Goal: Task Accomplishment & Management: Manage account settings

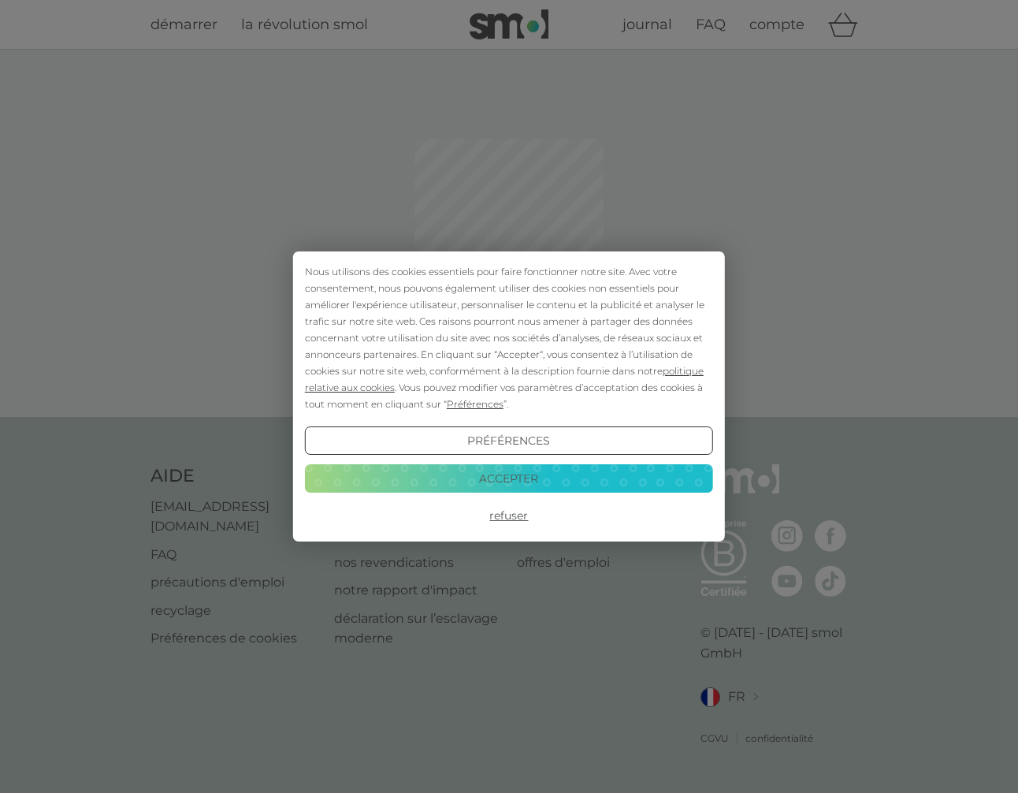
click at [500, 517] on button "Refuser" at bounding box center [509, 516] width 408 height 28
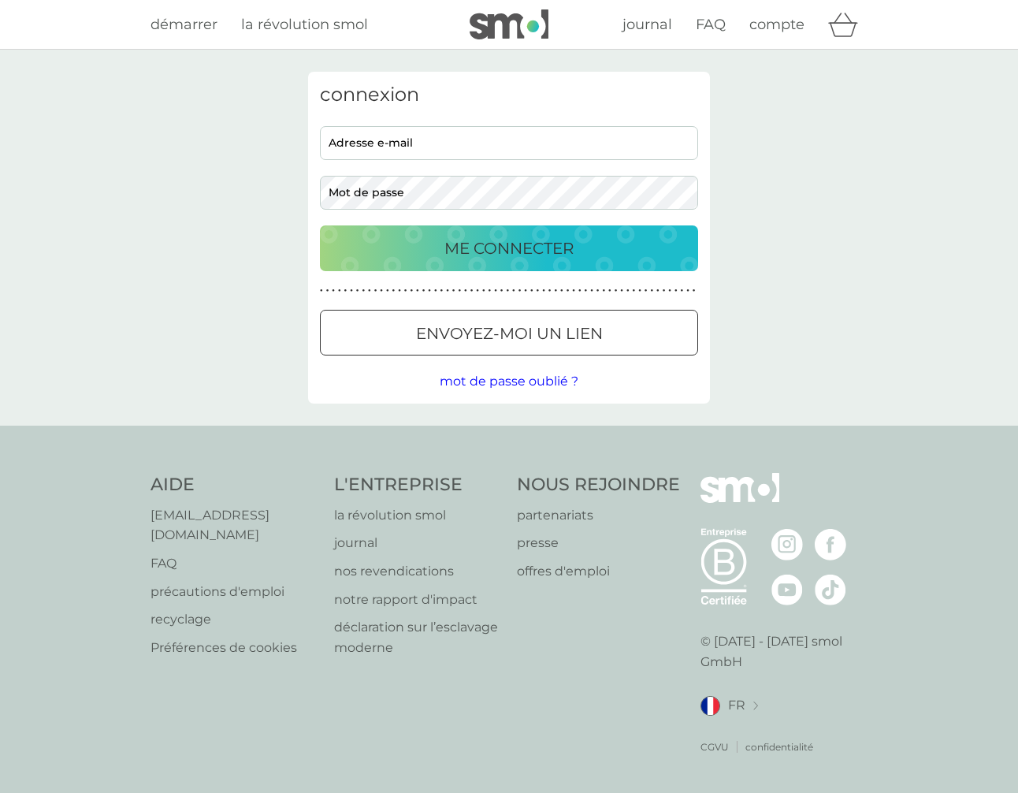
type input "[EMAIL_ADDRESS][DOMAIN_NAME]"
click at [514, 243] on p "ME CONNECTER" at bounding box center [508, 248] width 129 height 25
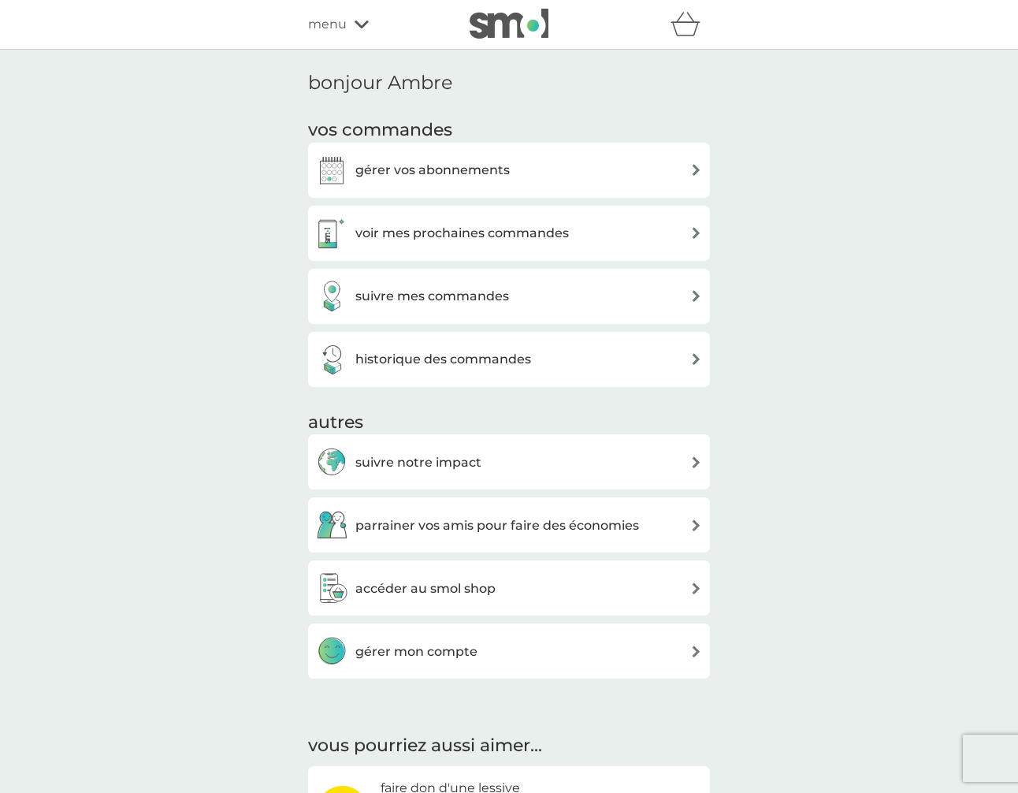
click at [503, 185] on div "gérer vos abonnements" at bounding box center [509, 170] width 402 height 55
click at [655, 154] on div "gérer vos abonnements" at bounding box center [509, 170] width 386 height 32
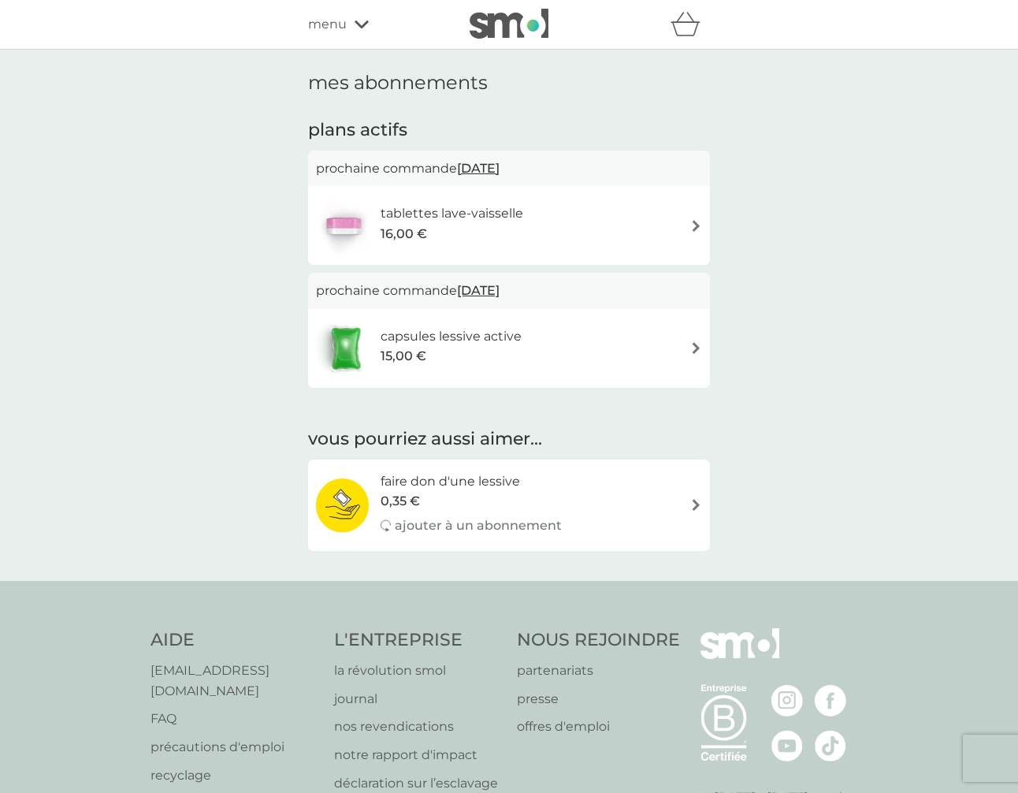
click at [700, 231] on img at bounding box center [696, 226] width 12 height 12
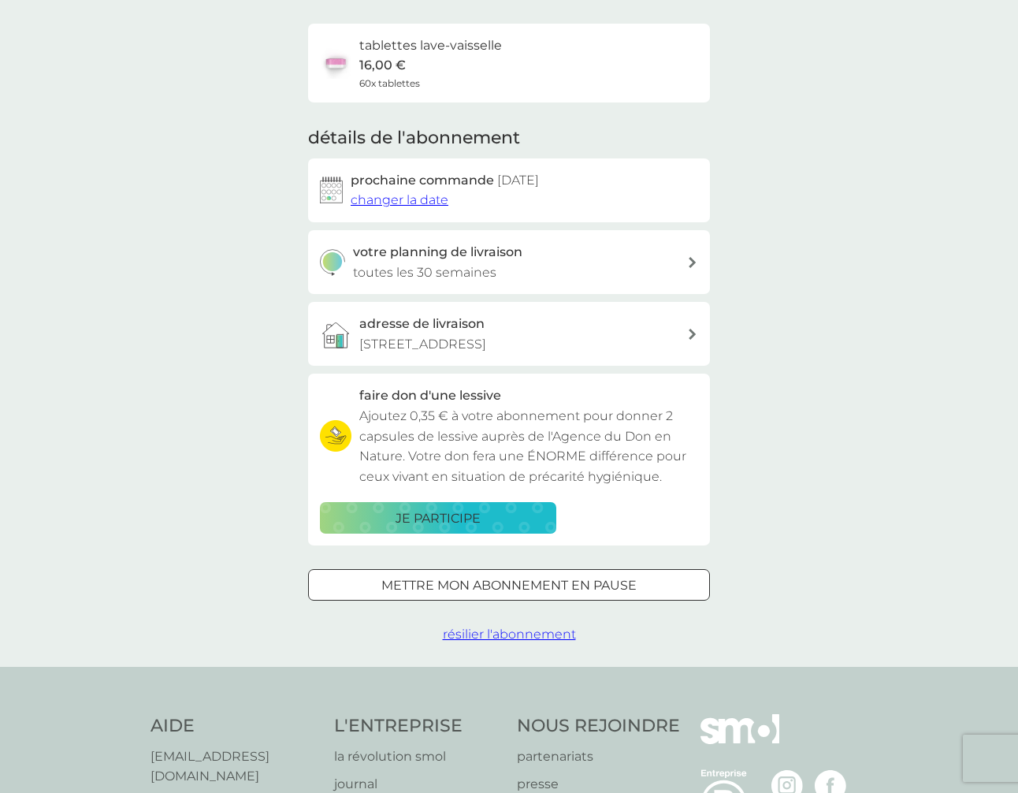
scroll to position [113, 0]
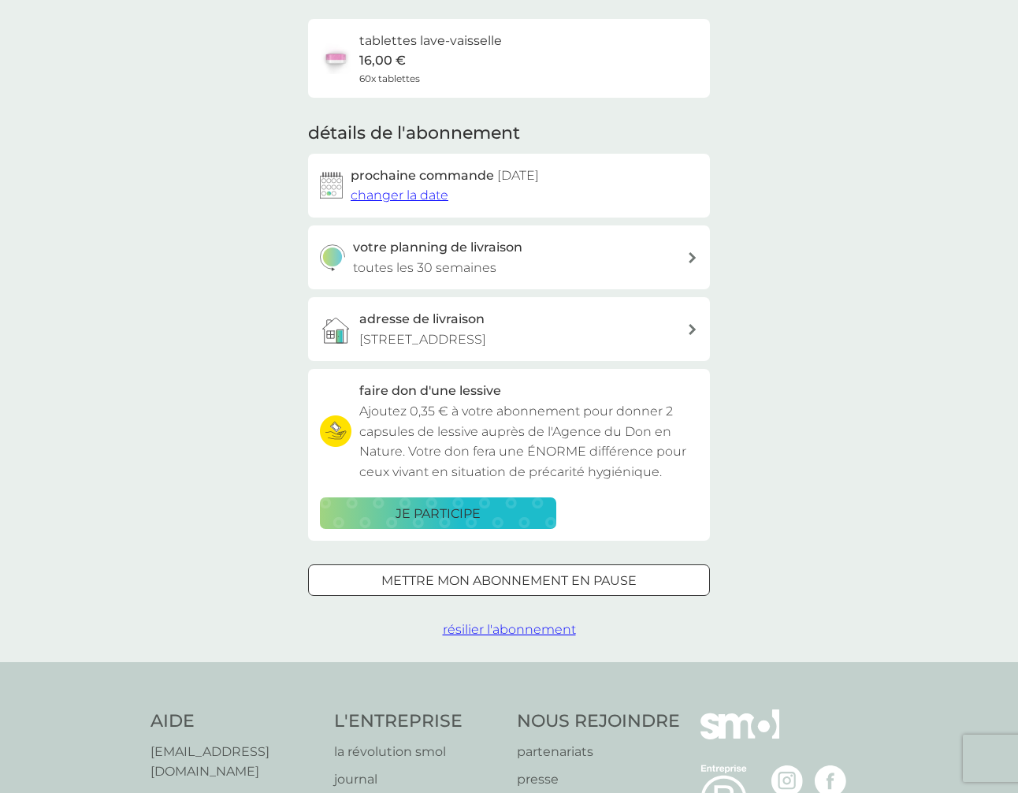
click at [496, 631] on span "résilier l'abonnement" at bounding box center [509, 629] width 133 height 15
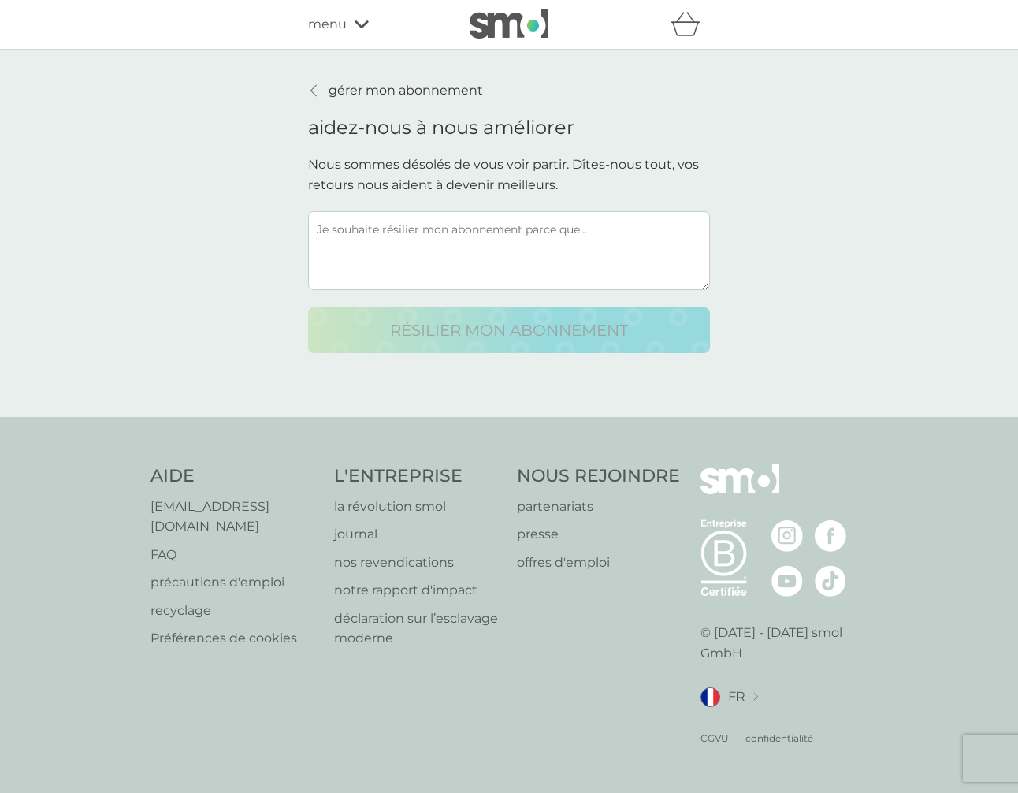
click at [557, 250] on textarea at bounding box center [509, 250] width 402 height 79
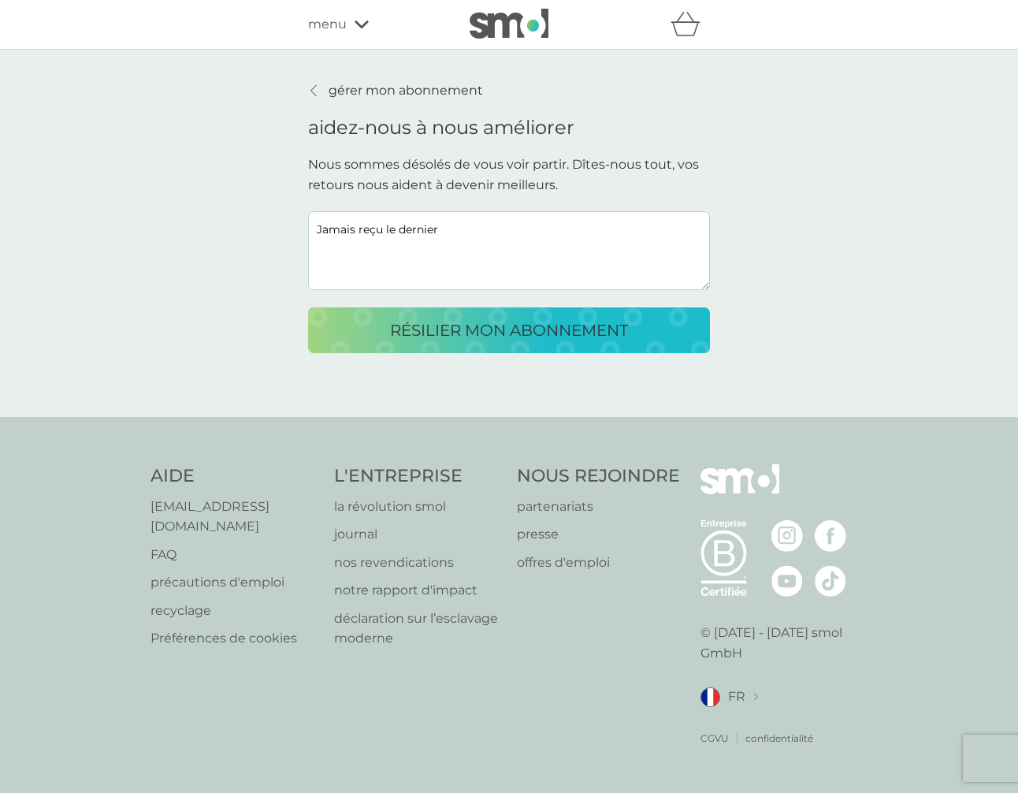
type textarea "Jamais reçu le dernier"
click at [507, 318] on p "résilier mon abonnement" at bounding box center [509, 330] width 238 height 25
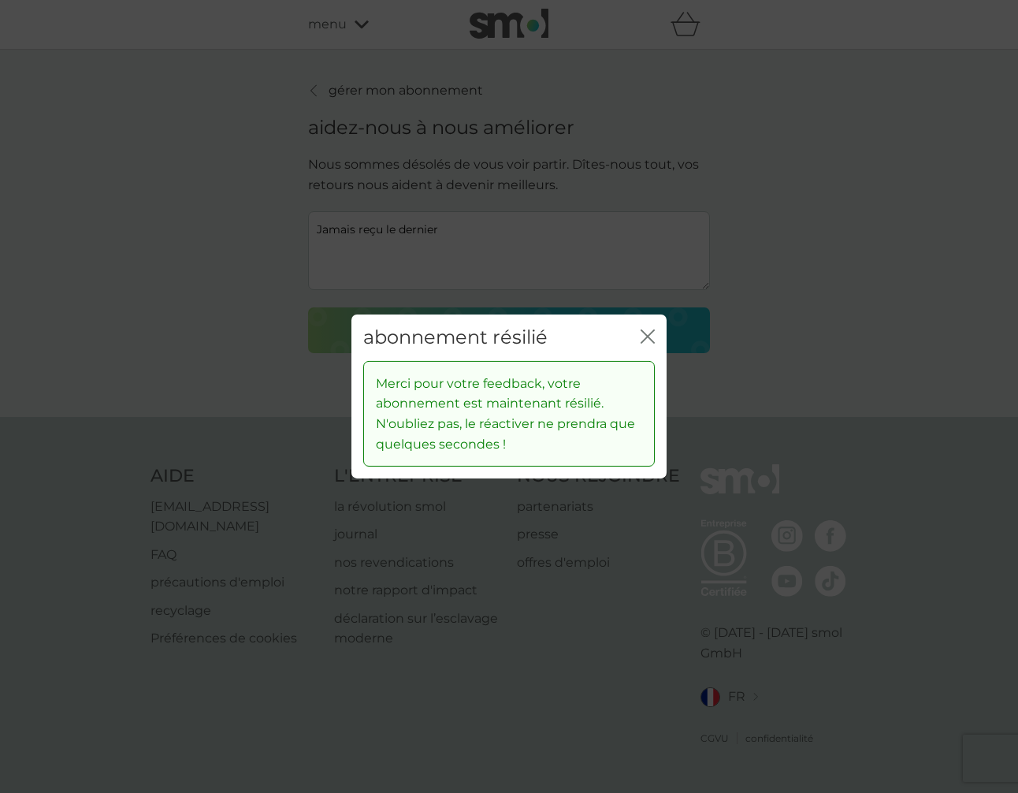
click at [648, 335] on icon "fermer" at bounding box center [651, 336] width 6 height 13
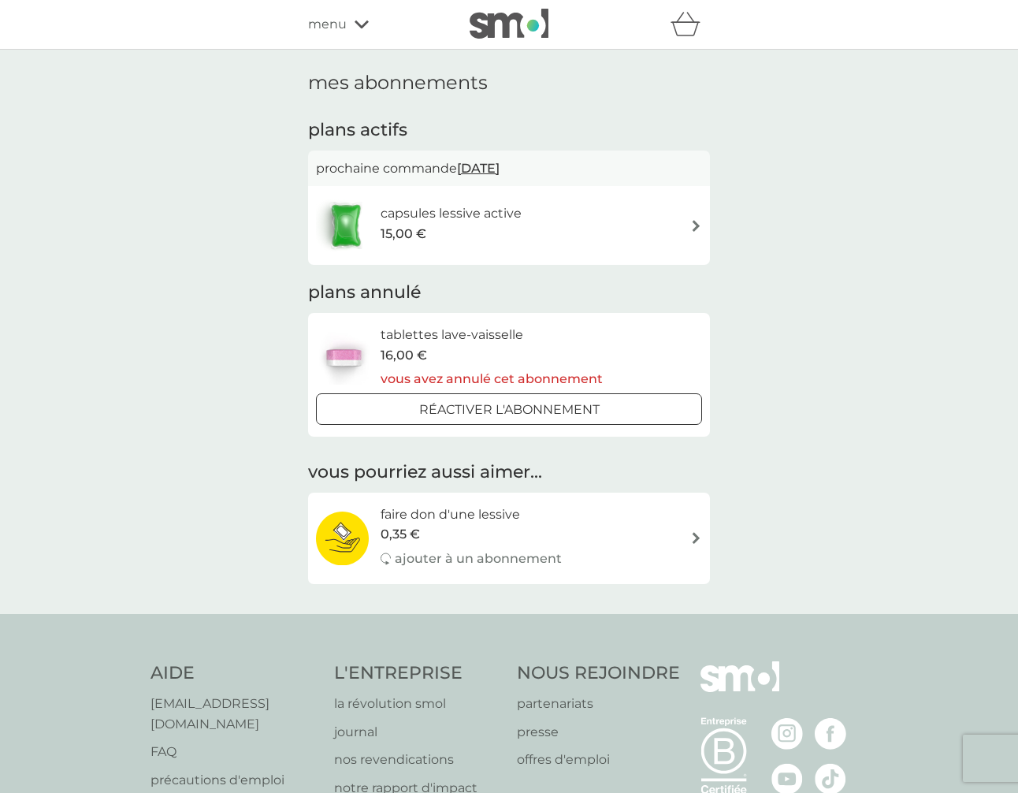
click at [637, 237] on div "capsules lessive active 15,00 €" at bounding box center [509, 225] width 386 height 55
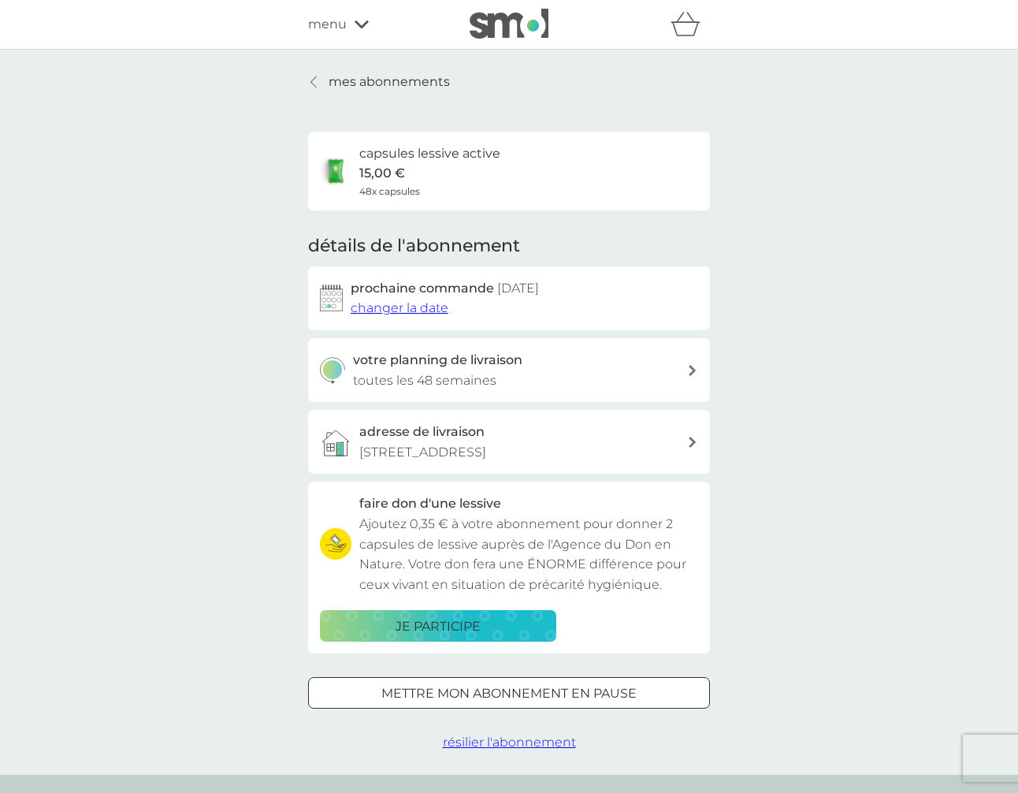
click at [479, 744] on span "résilier l'abonnement" at bounding box center [509, 741] width 133 height 15
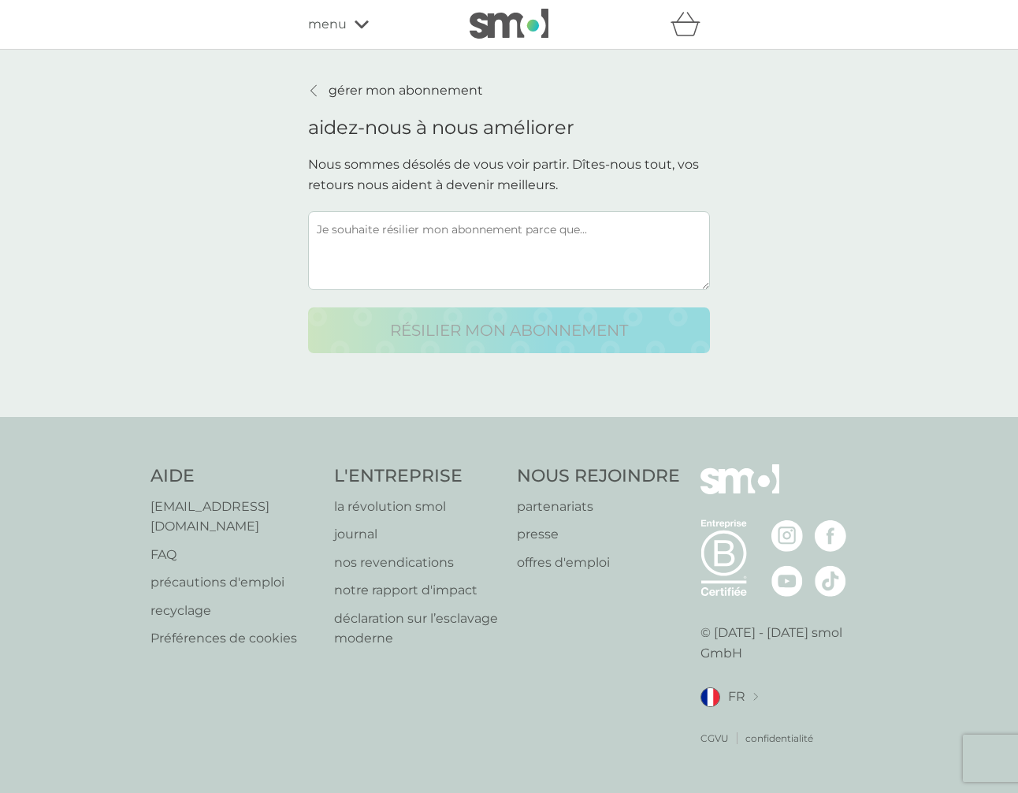
click at [397, 224] on textarea at bounding box center [509, 250] width 402 height 79
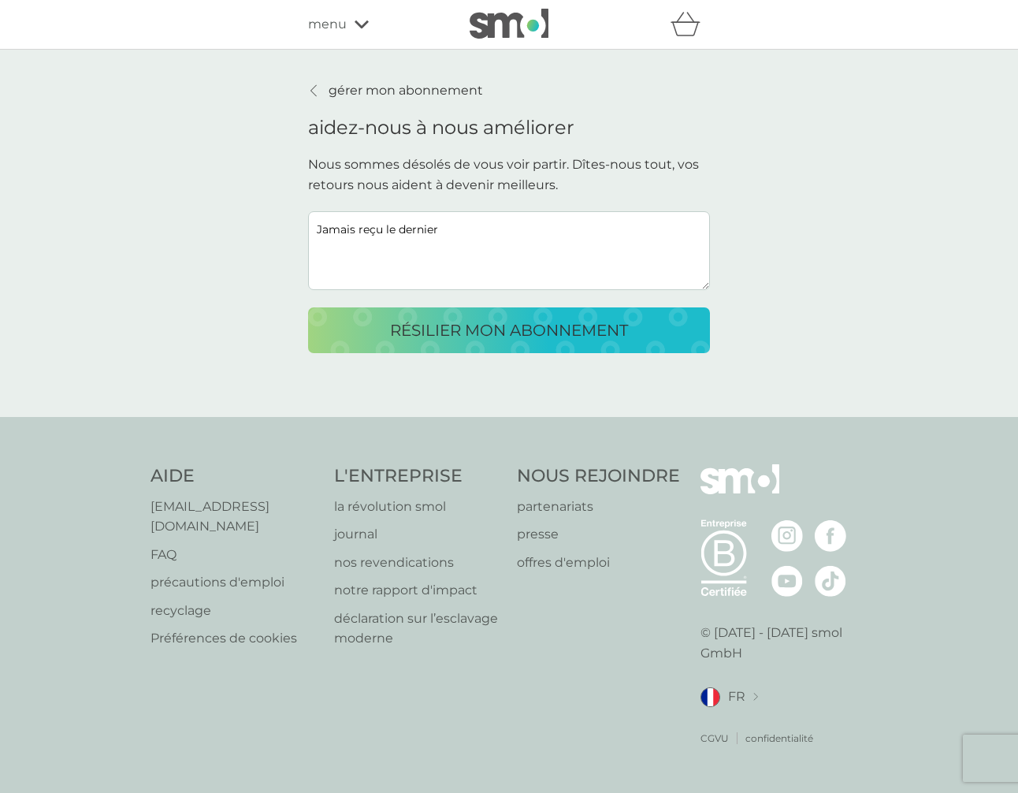
type textarea "Jamais reçu le dernier"
click at [392, 322] on p "résilier mon abonnement" at bounding box center [509, 330] width 238 height 25
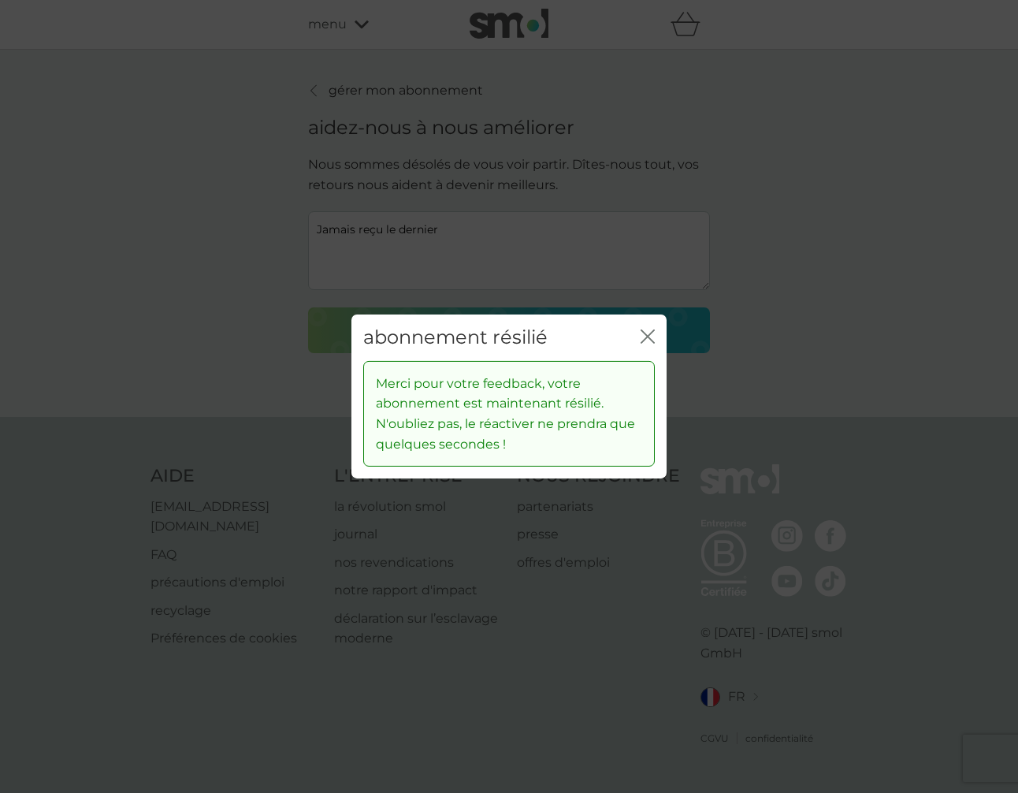
click at [656, 334] on div "abonnement résilié fermer" at bounding box center [508, 337] width 315 height 46
click at [648, 334] on icon "fermer" at bounding box center [651, 336] width 6 height 13
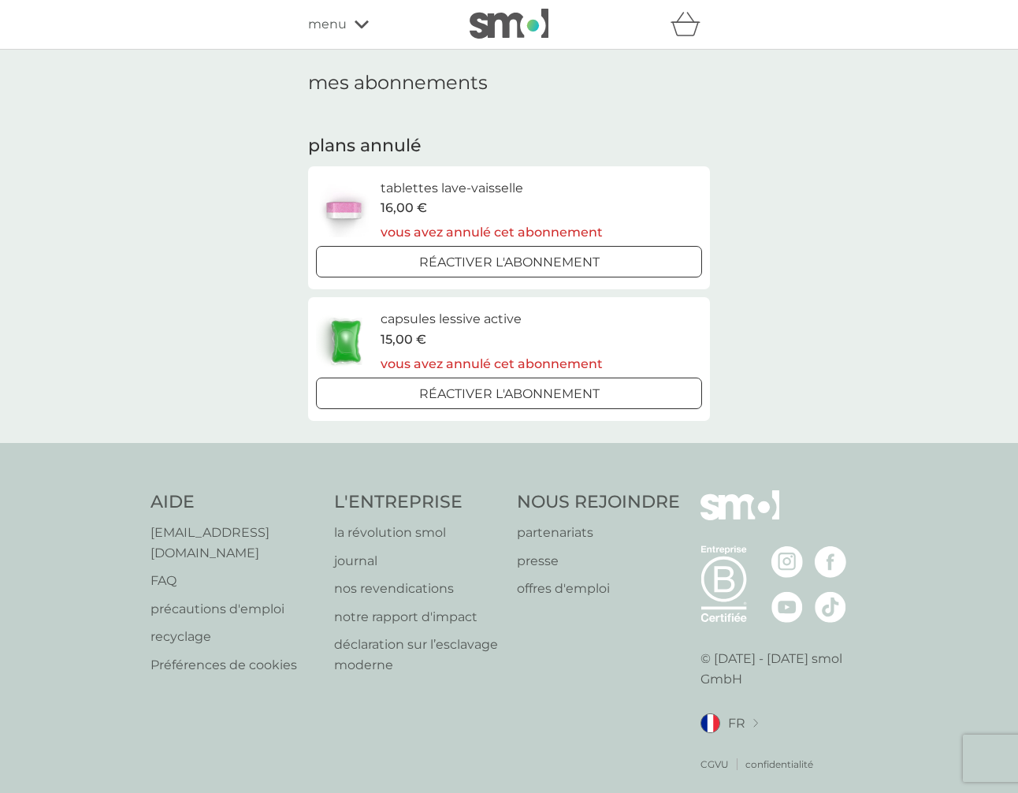
click at [357, 24] on icon at bounding box center [362, 24] width 14 height 8
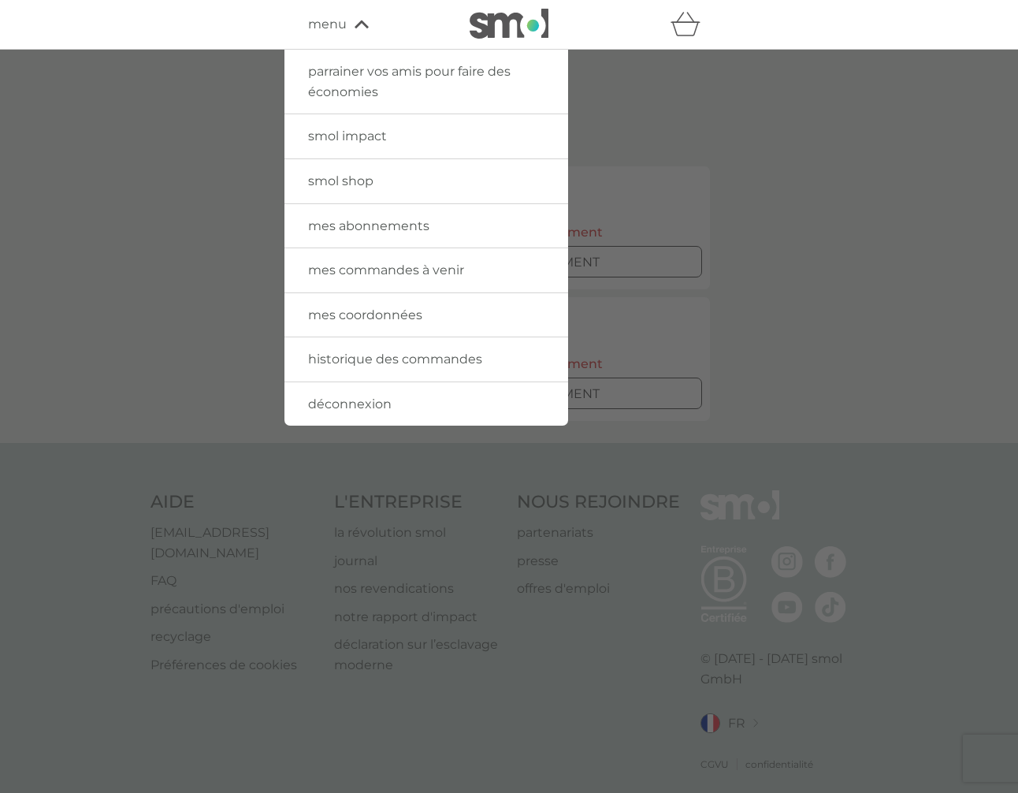
click at [507, 24] on img at bounding box center [509, 24] width 79 height 30
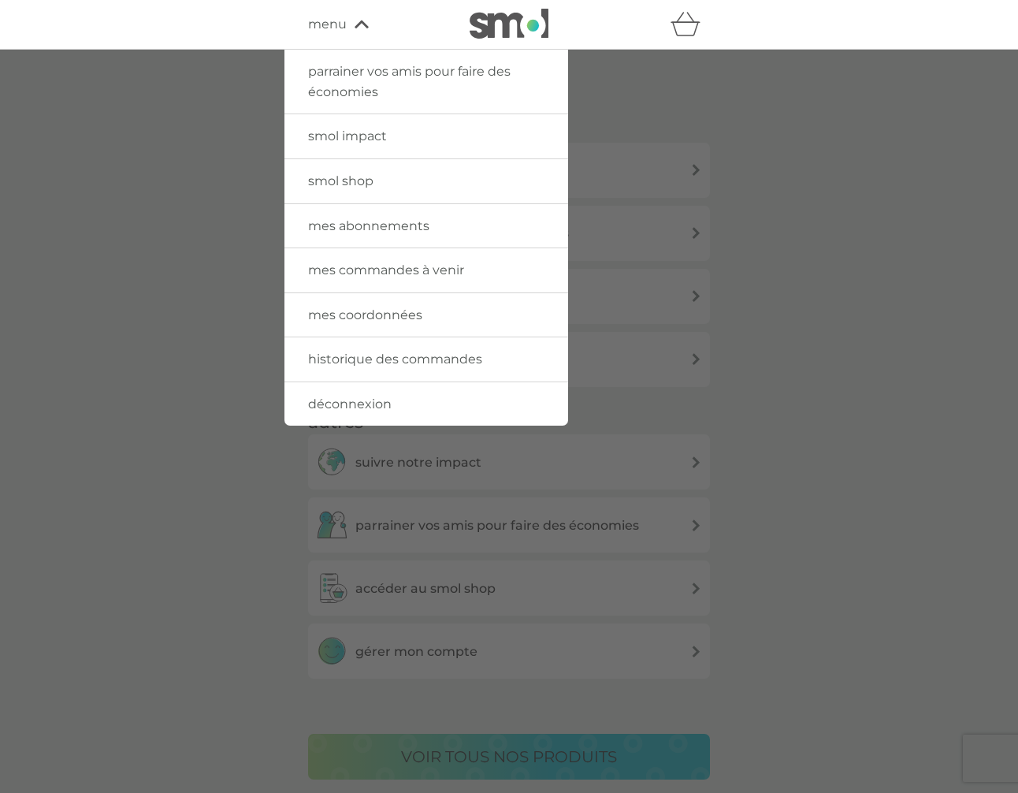
click at [884, 455] on div at bounding box center [509, 446] width 1018 height 793
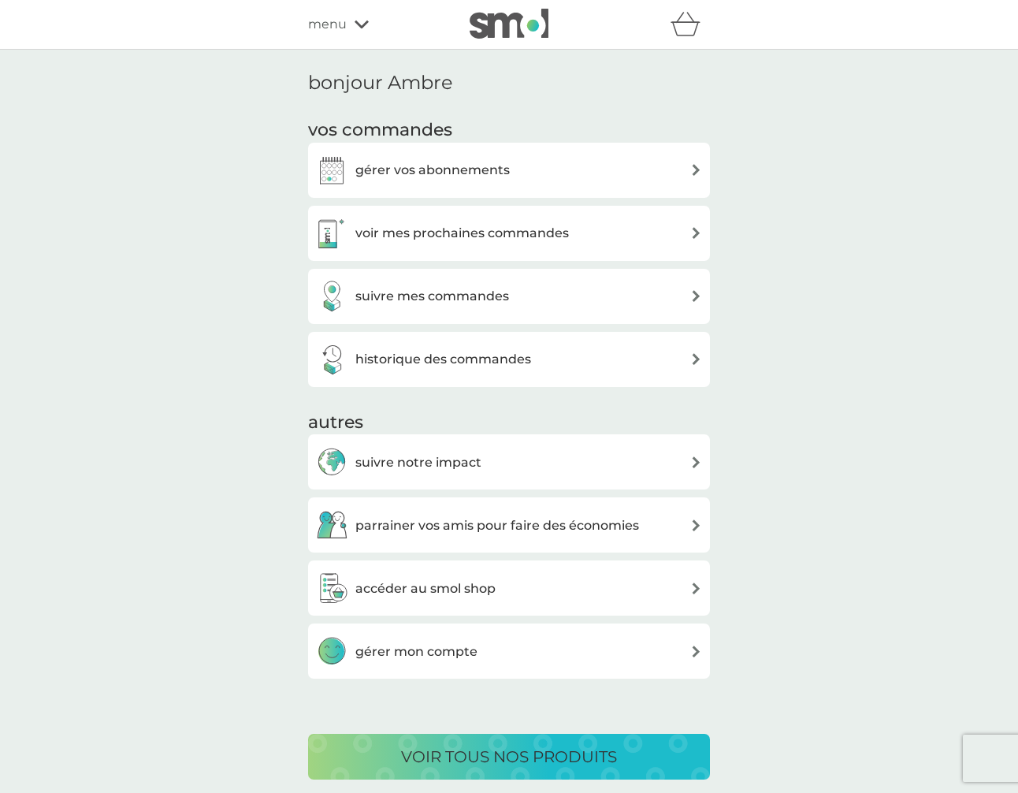
click at [531, 662] on div "gérer mon compte" at bounding box center [509, 651] width 386 height 32
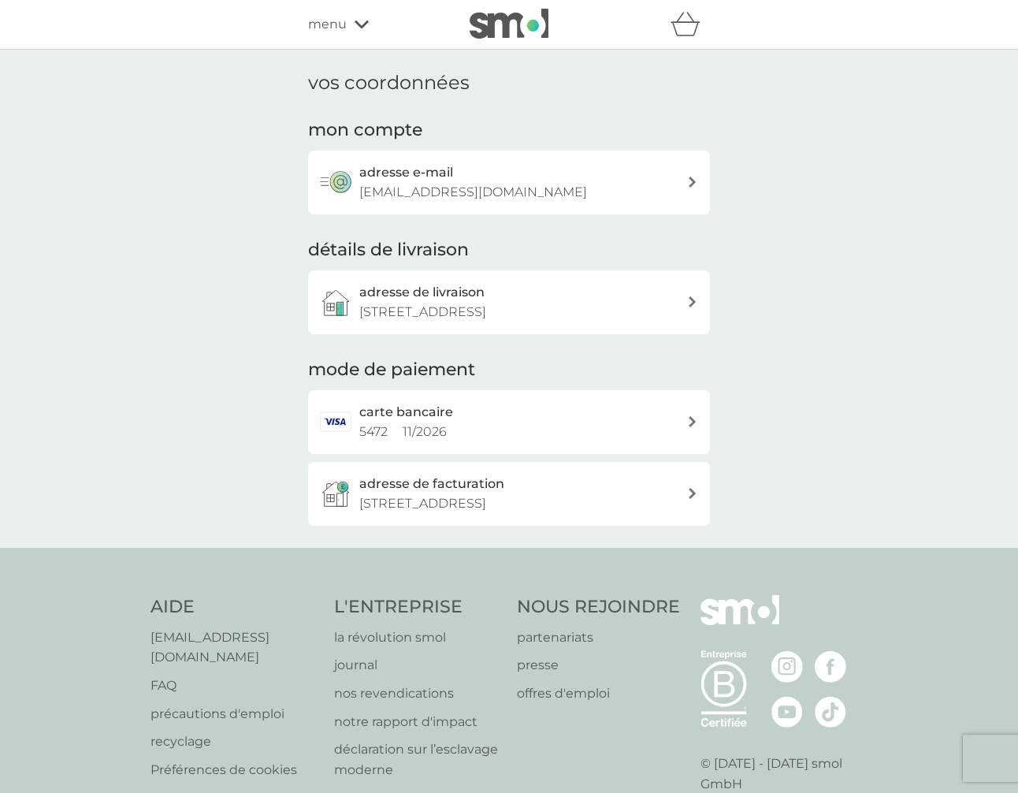
click at [690, 186] on icon at bounding box center [692, 181] width 7 height 11
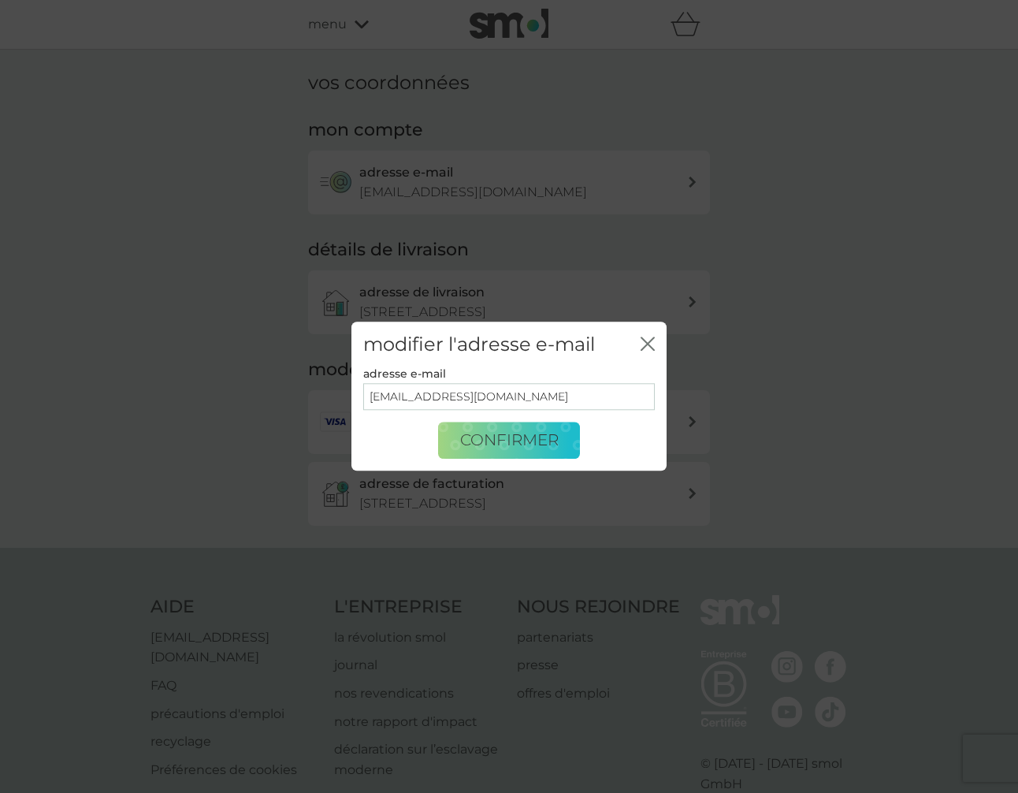
click at [645, 349] on icon "fermer" at bounding box center [648, 343] width 14 height 14
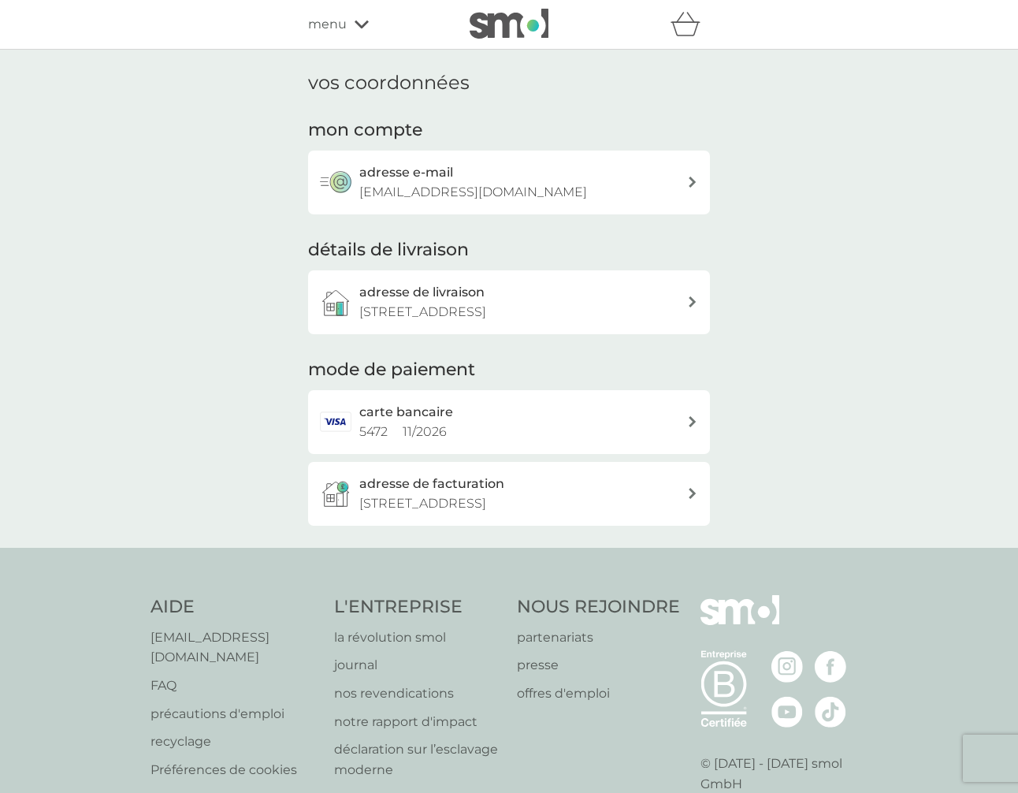
click at [688, 430] on div "carte bancaire 5472 11 / 2026" at bounding box center [509, 422] width 402 height 64
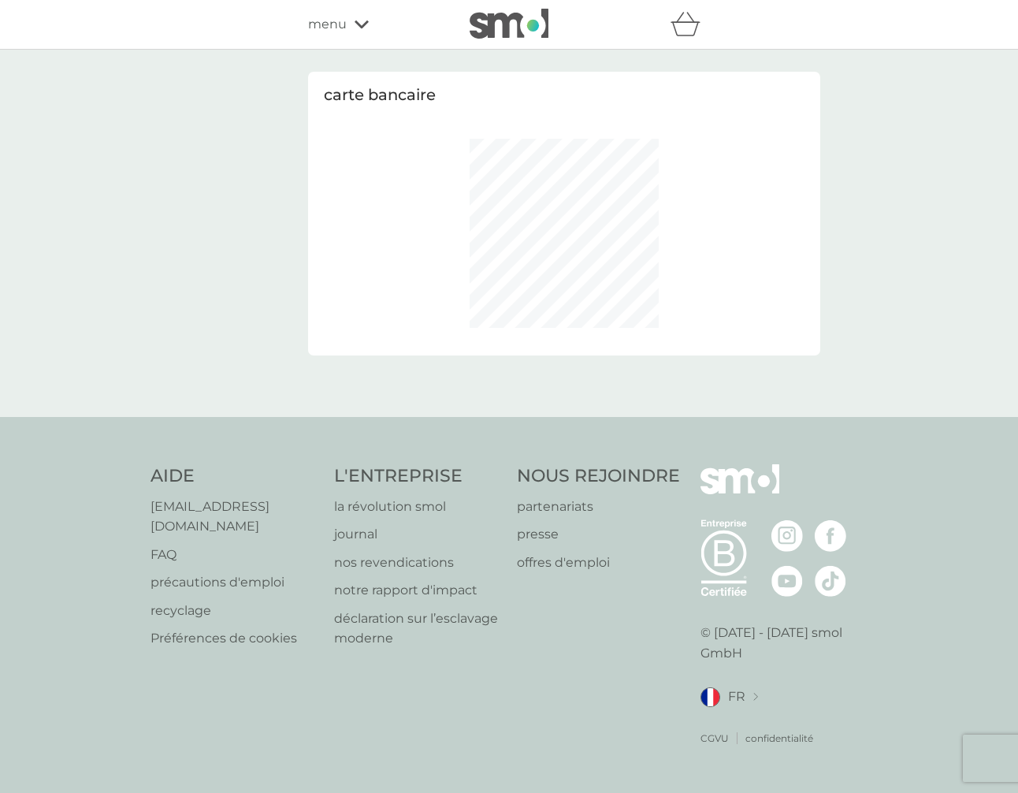
select select "France"
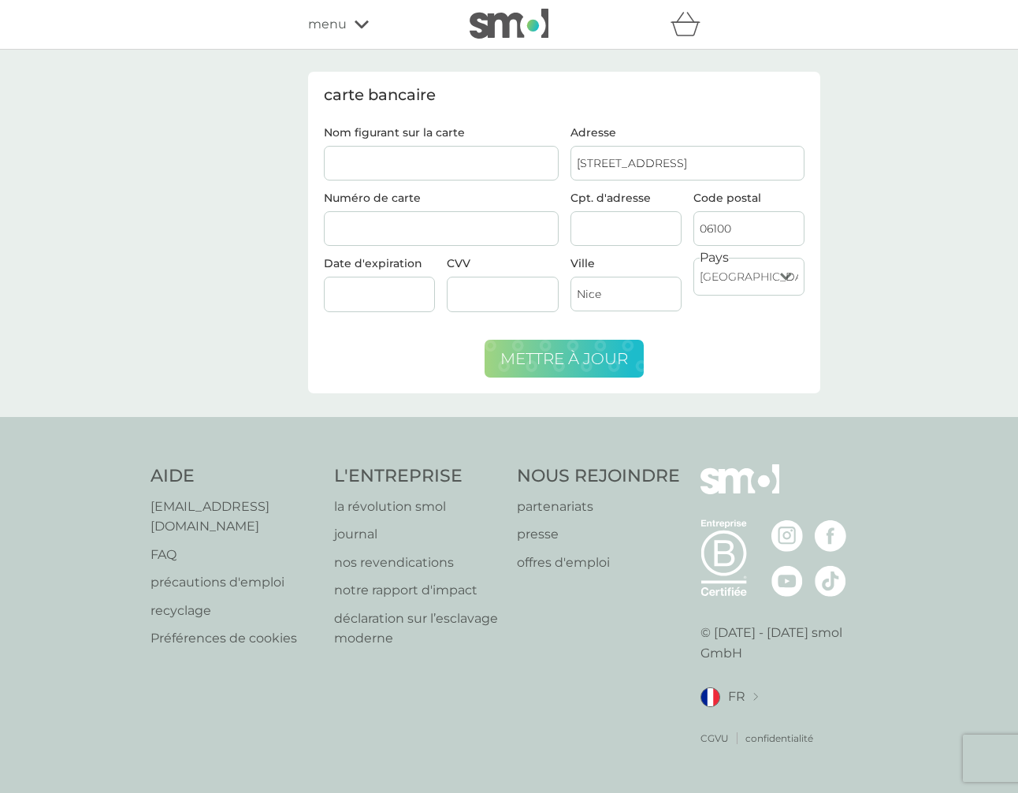
click at [551, 360] on span "mettre à jour" at bounding box center [564, 358] width 128 height 19
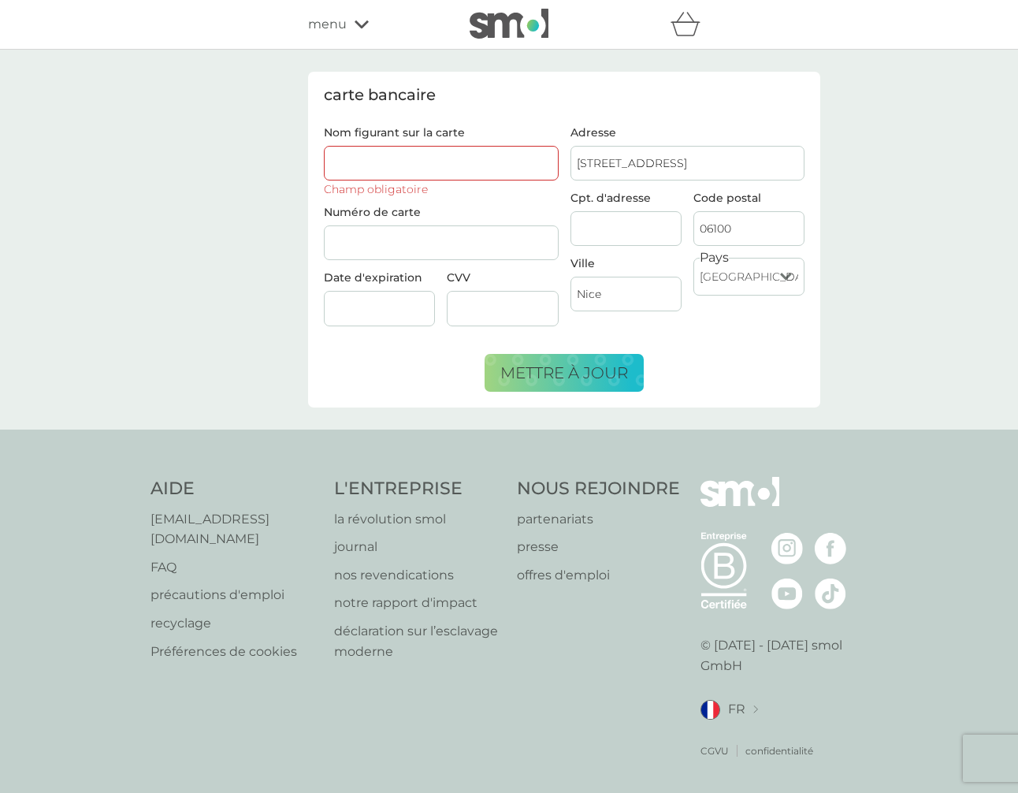
click at [350, 29] on div "menu" at bounding box center [375, 24] width 134 height 20
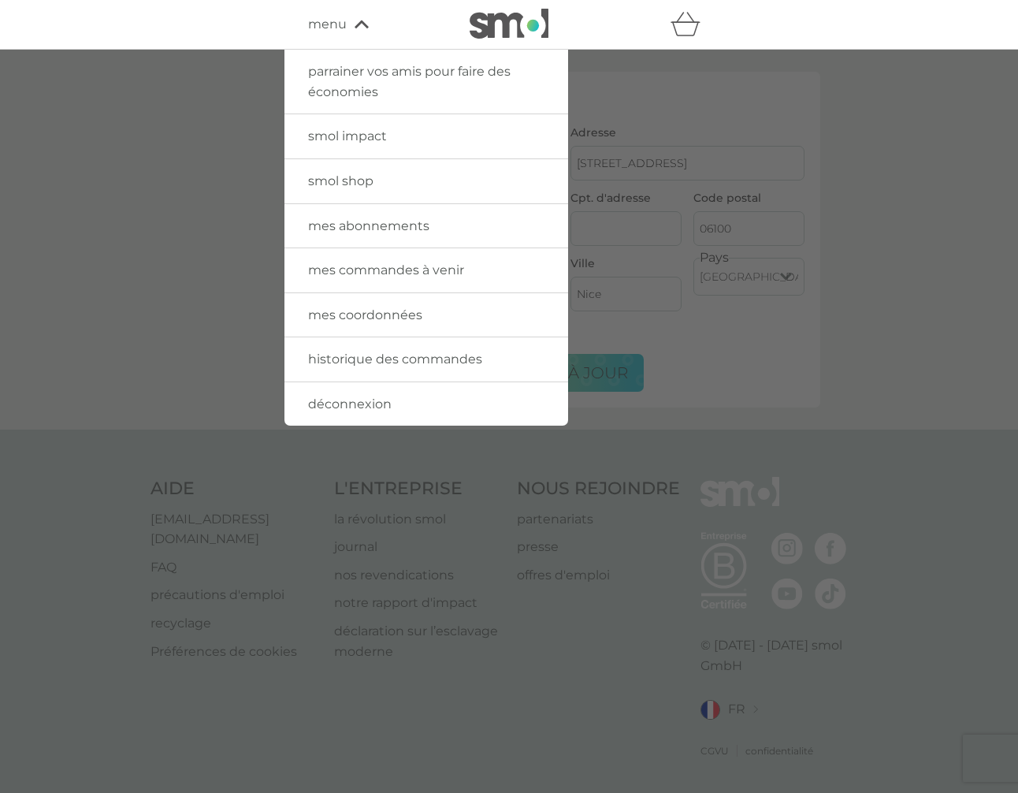
click at [503, 35] on img at bounding box center [509, 24] width 79 height 30
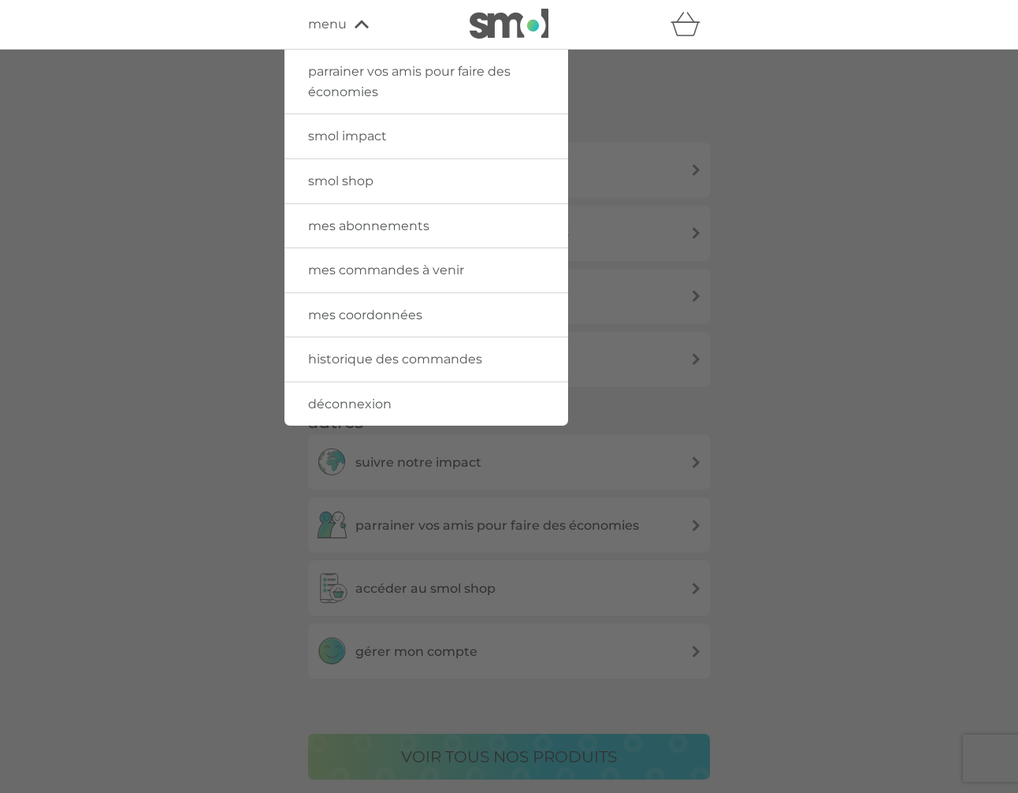
click at [693, 430] on div at bounding box center [509, 446] width 1018 height 793
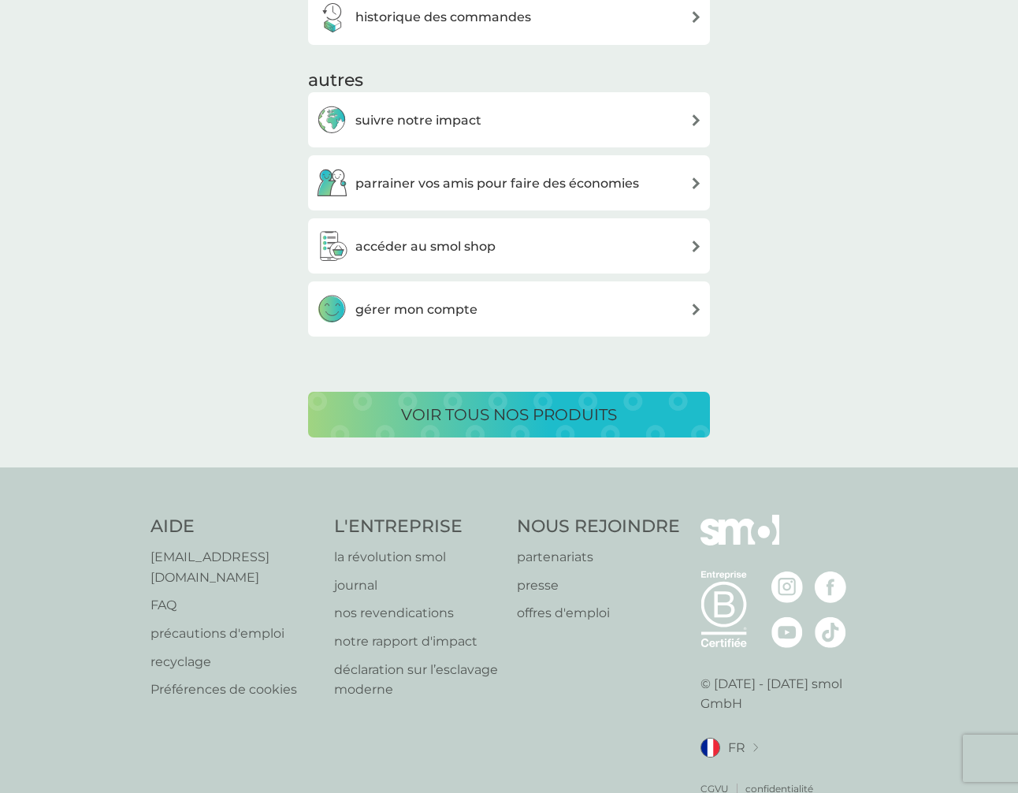
scroll to position [373, 0]
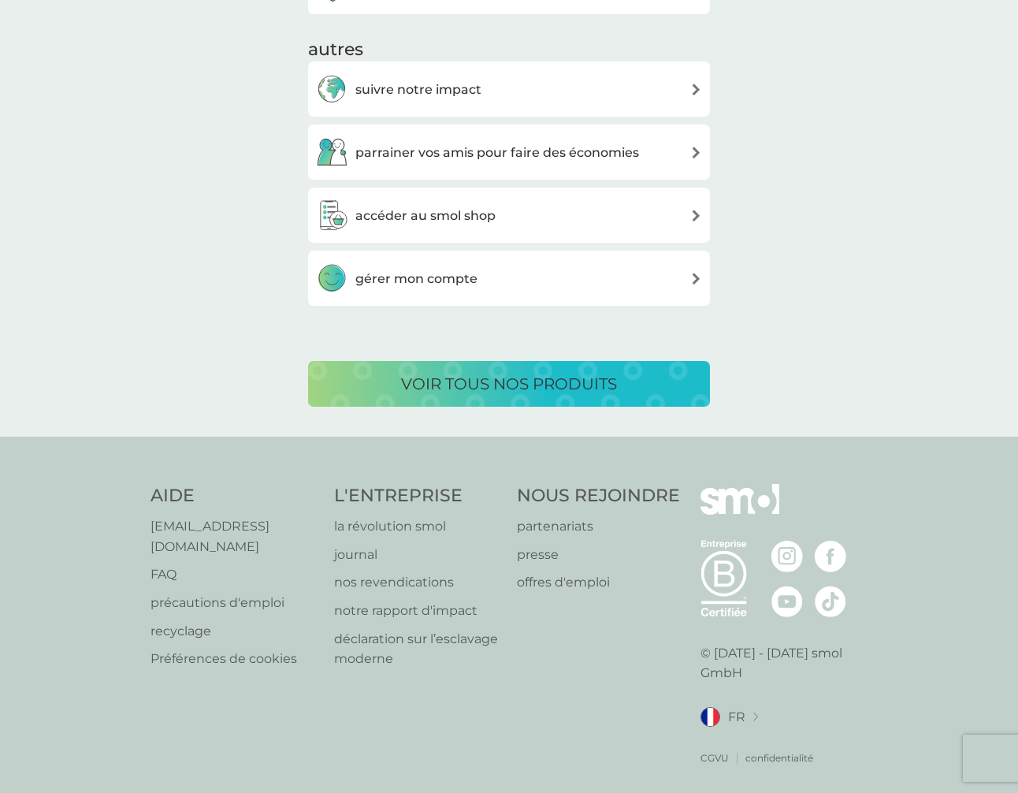
click at [782, 750] on p "confidentialité" at bounding box center [779, 757] width 68 height 15
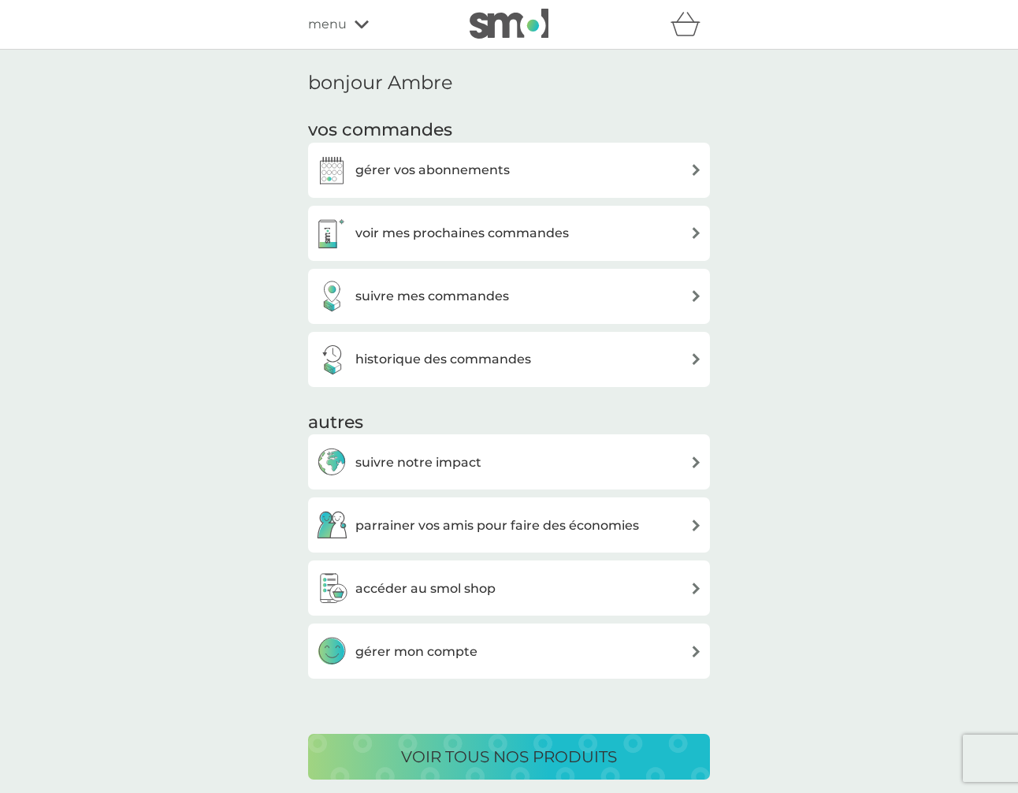
click at [627, 227] on div "voir mes prochaines commandes" at bounding box center [509, 233] width 386 height 32
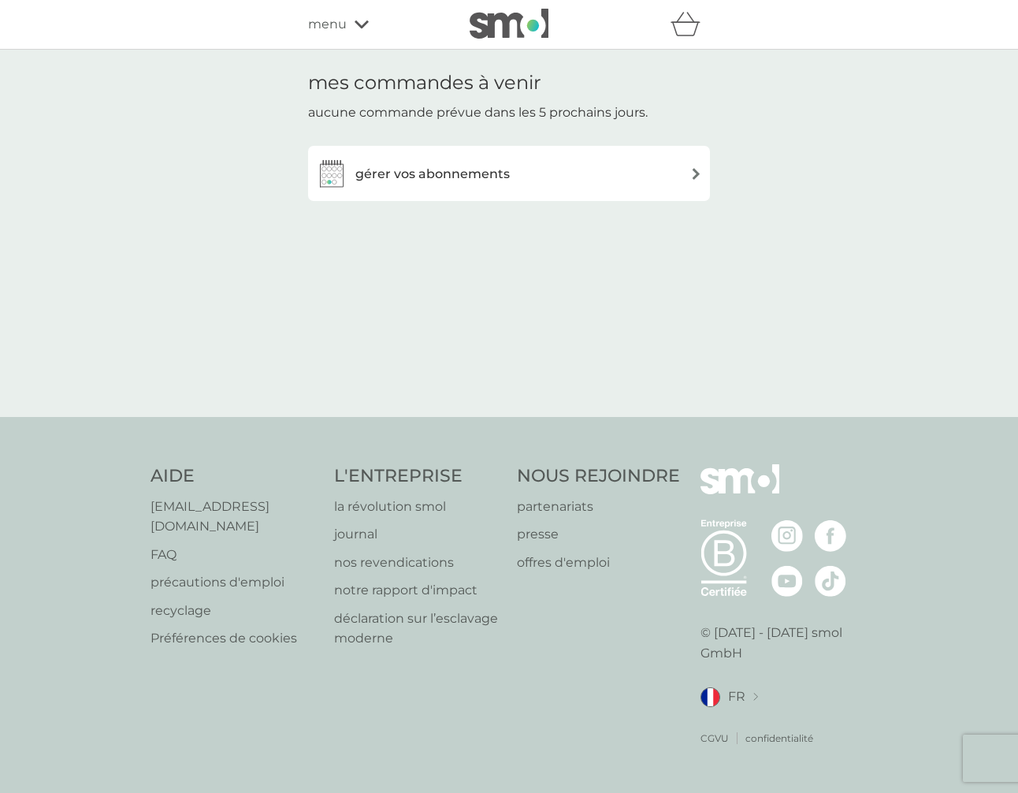
click at [627, 158] on div "gérer vos abonnements" at bounding box center [509, 174] width 386 height 32
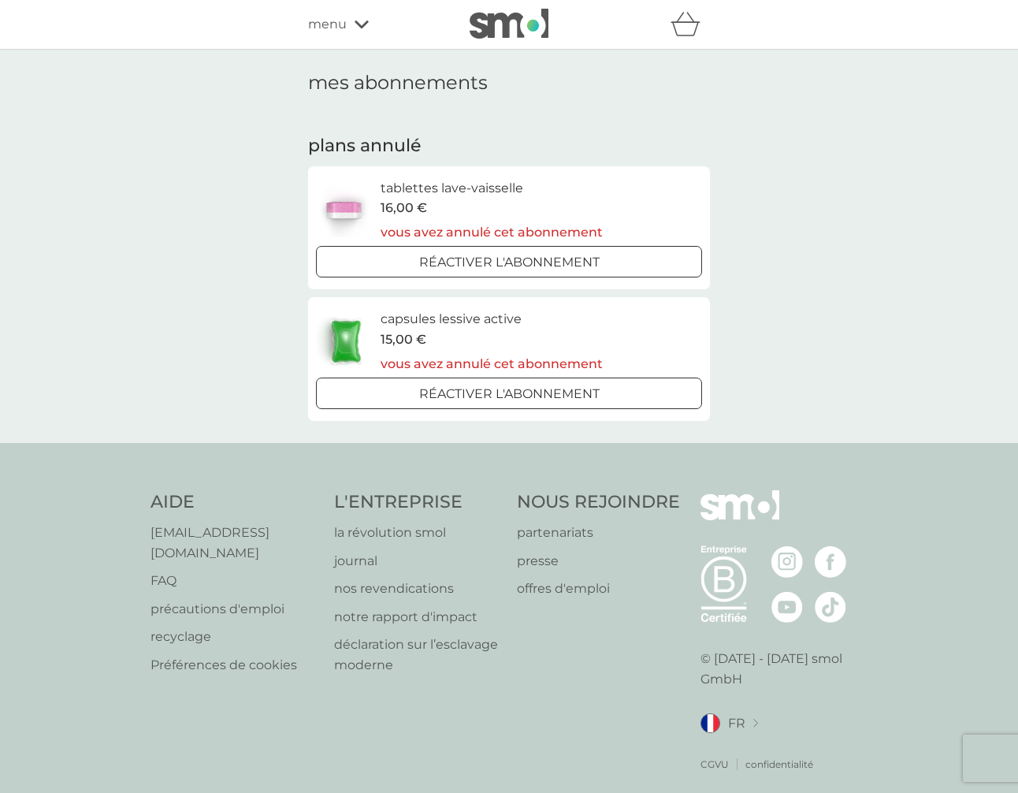
click at [331, 28] on span "menu" at bounding box center [327, 24] width 39 height 20
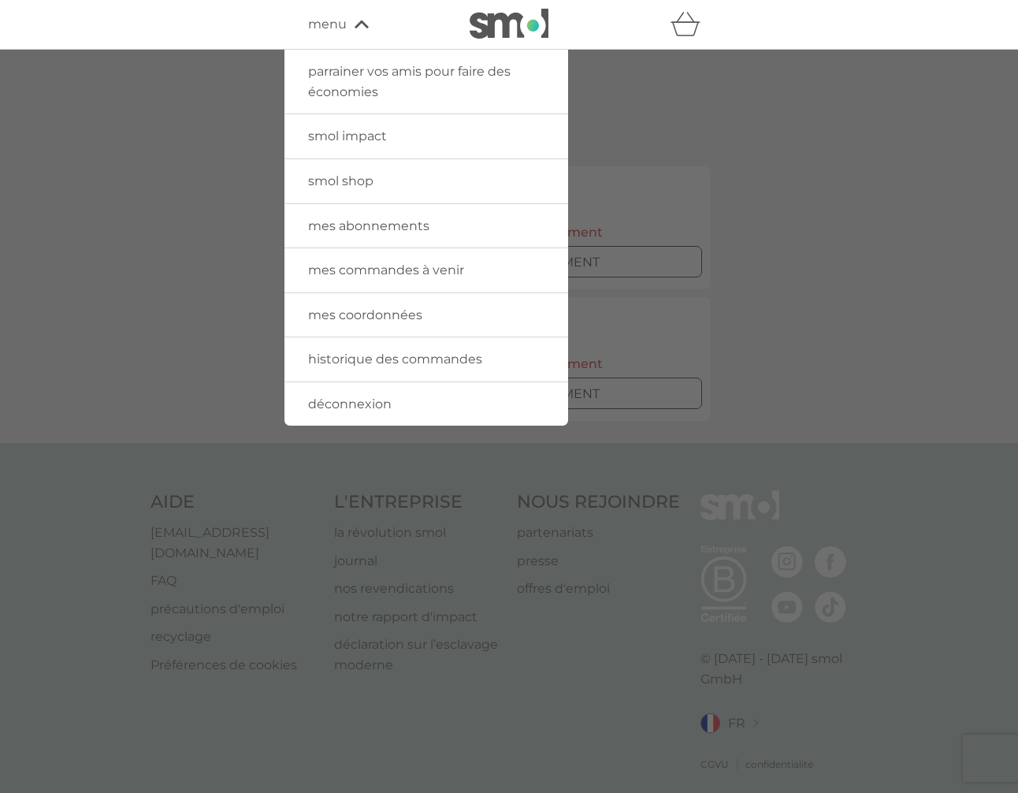
click at [344, 333] on link "mes coordonnées" at bounding box center [426, 315] width 284 height 44
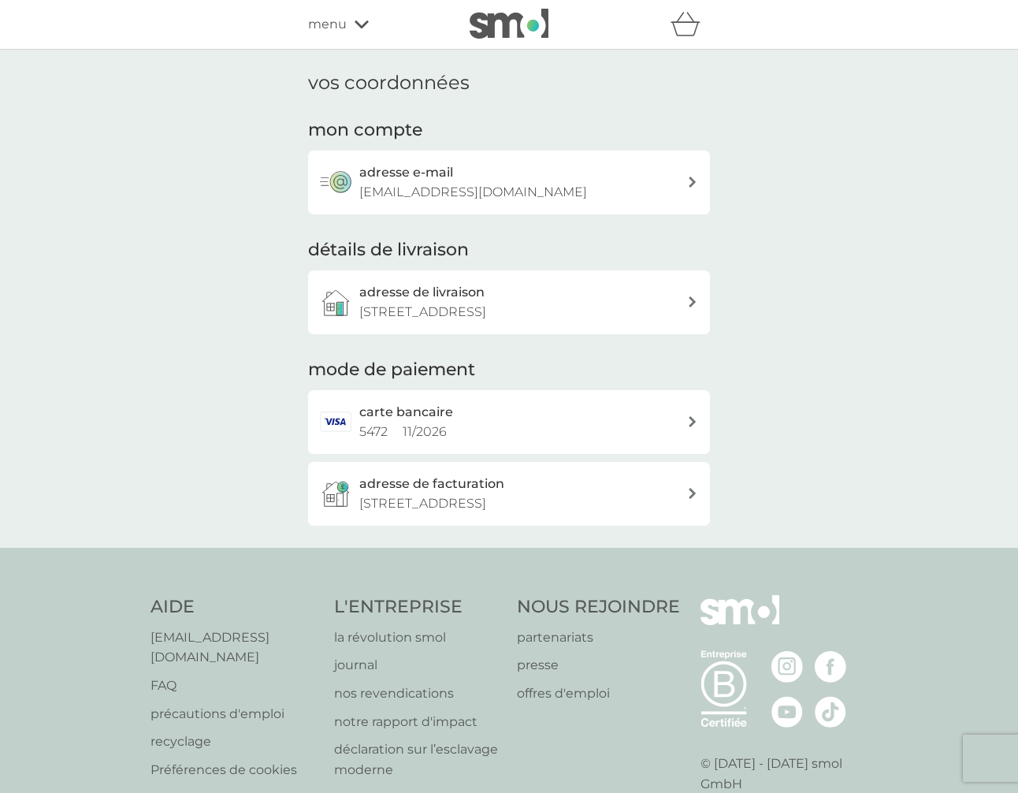
click at [354, 29] on div "menu" at bounding box center [375, 24] width 134 height 20
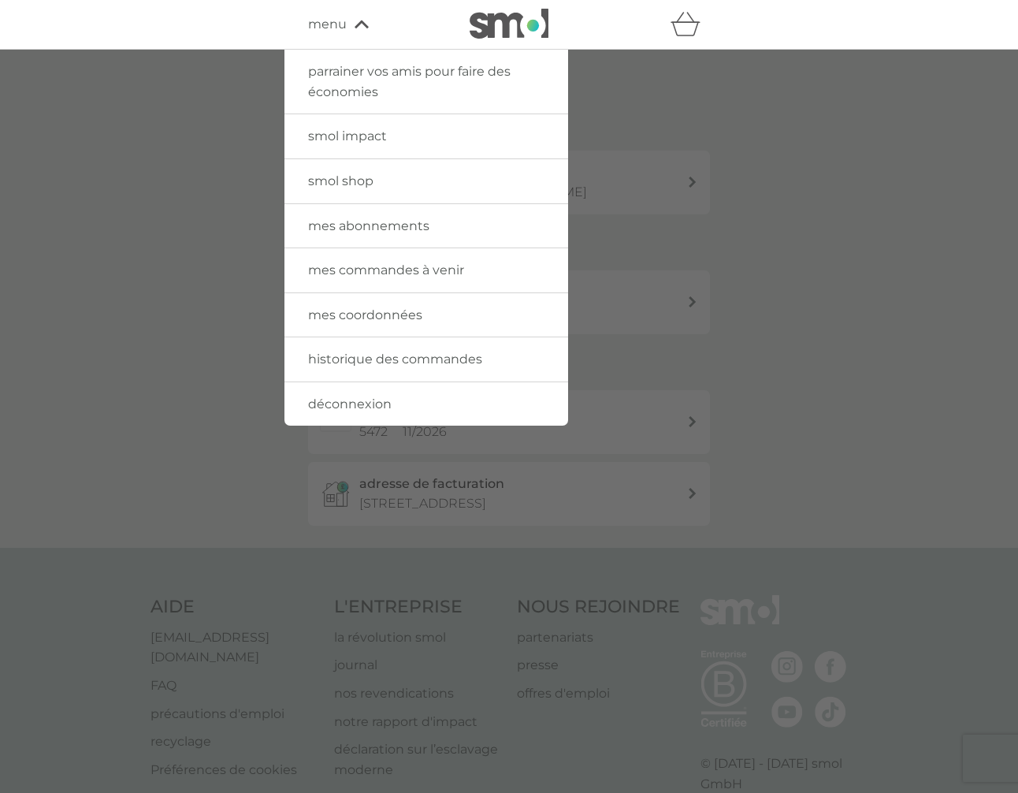
click at [360, 406] on span "déconnexion" at bounding box center [350, 403] width 84 height 15
